Goal: Understand site structure: Understand site structure

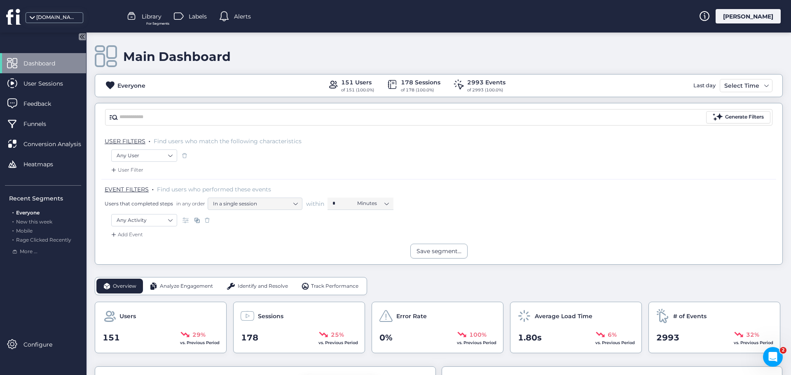
scroll to position [124, 0]
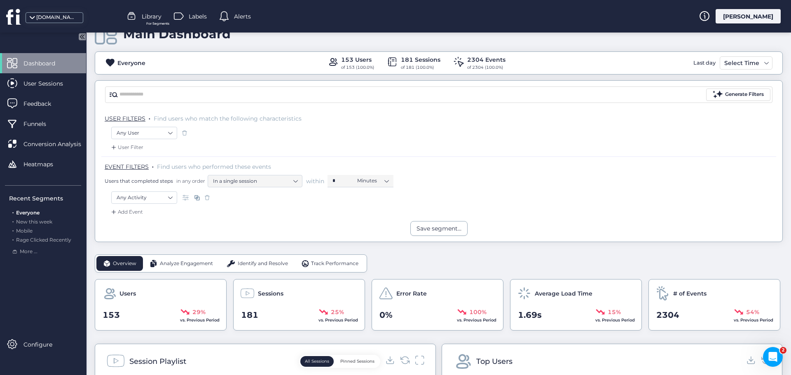
scroll to position [41, 0]
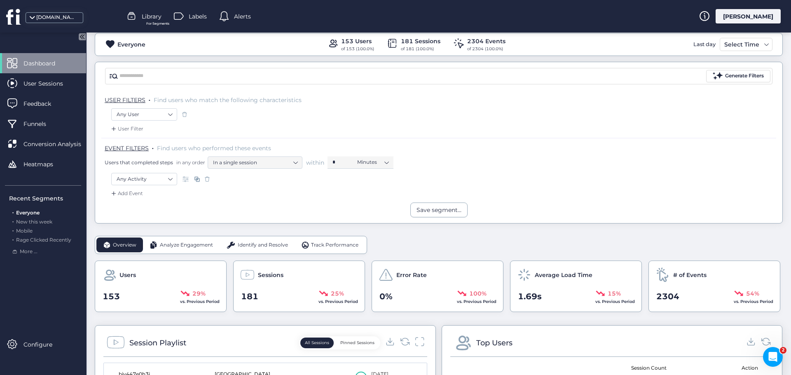
click at [184, 246] on span "Analyze Engagement" at bounding box center [186, 246] width 53 height 8
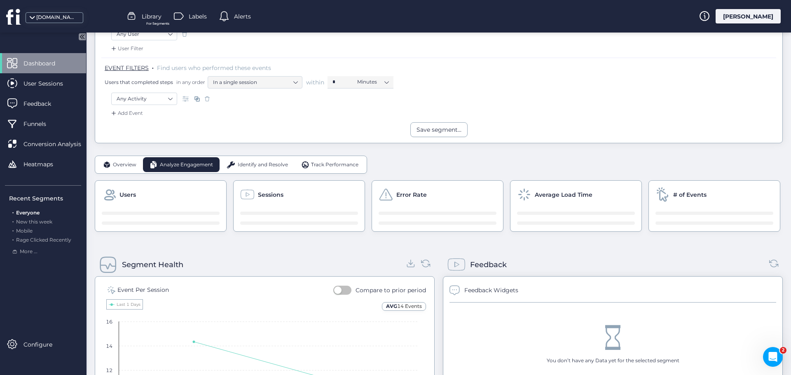
scroll to position [124, 0]
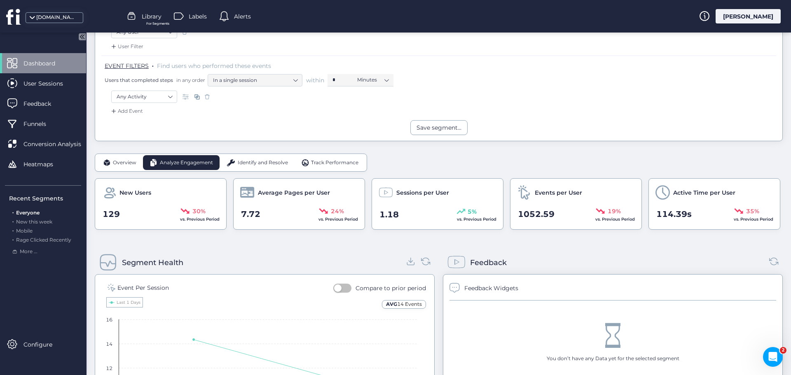
drag, startPoint x: 252, startPoint y: 160, endPoint x: 285, endPoint y: 173, distance: 35.4
click at [252, 160] on span "Identify and Resolve" at bounding box center [263, 163] width 50 height 8
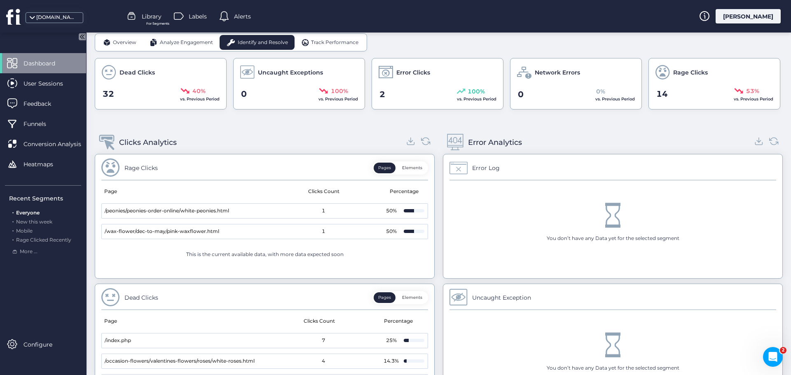
scroll to position [247, 0]
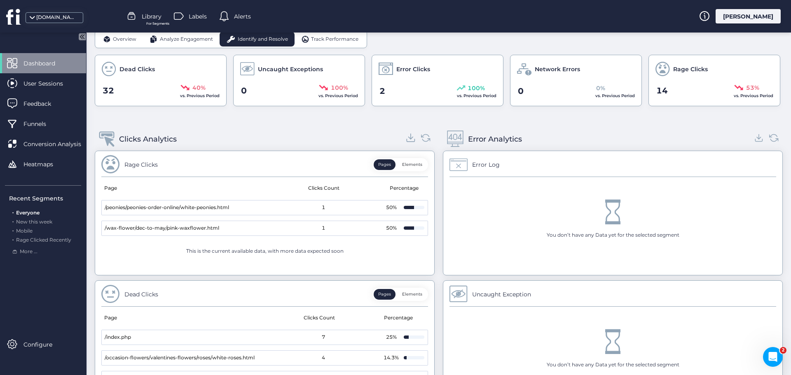
click at [411, 138] on icon at bounding box center [411, 136] width 0 height 5
click at [754, 141] on icon at bounding box center [759, 137] width 11 height 11
click at [324, 42] on span "Track Performance" at bounding box center [334, 39] width 47 height 8
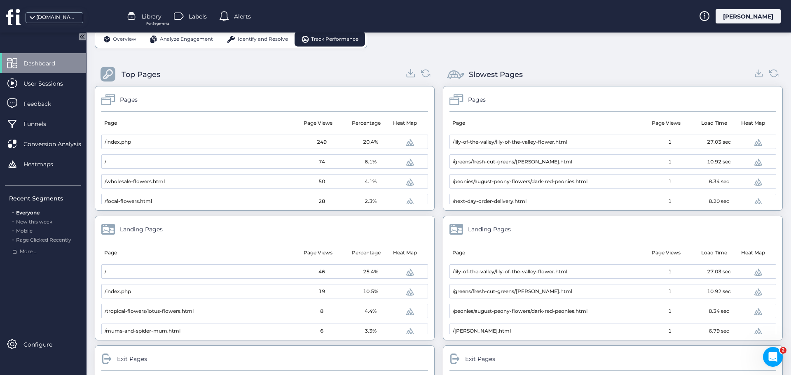
click at [410, 73] on icon at bounding box center [411, 73] width 11 height 11
click at [754, 75] on icon at bounding box center [759, 73] width 11 height 11
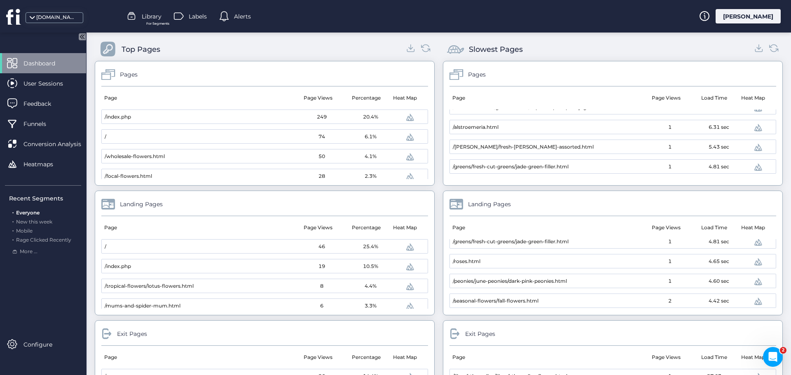
scroll to position [248, 0]
